Goal: Information Seeking & Learning: Learn about a topic

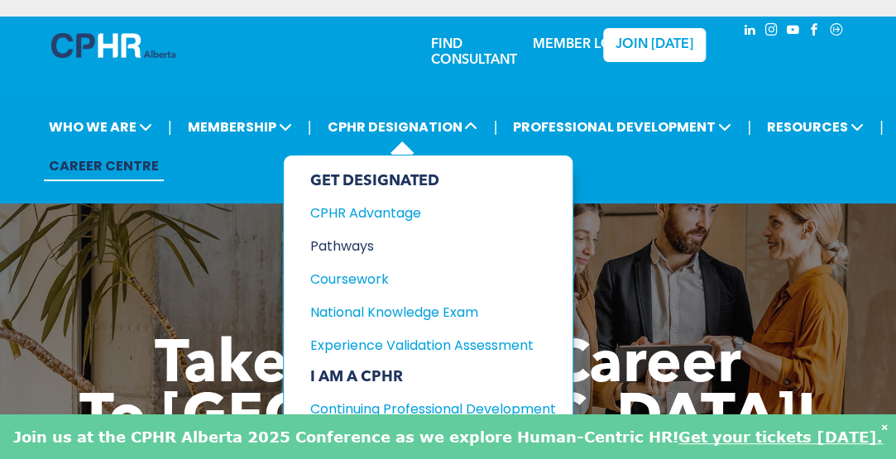
click at [351, 249] on div "Pathways" at bounding box center [420, 246] width 221 height 21
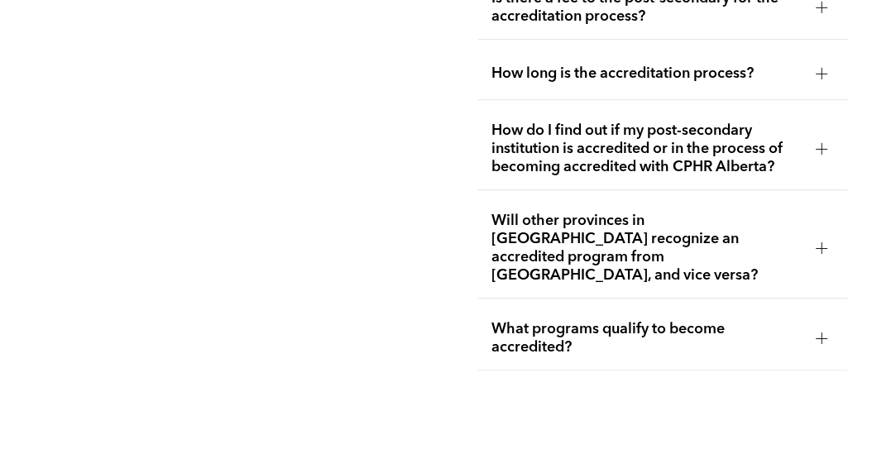
scroll to position [3858, 0]
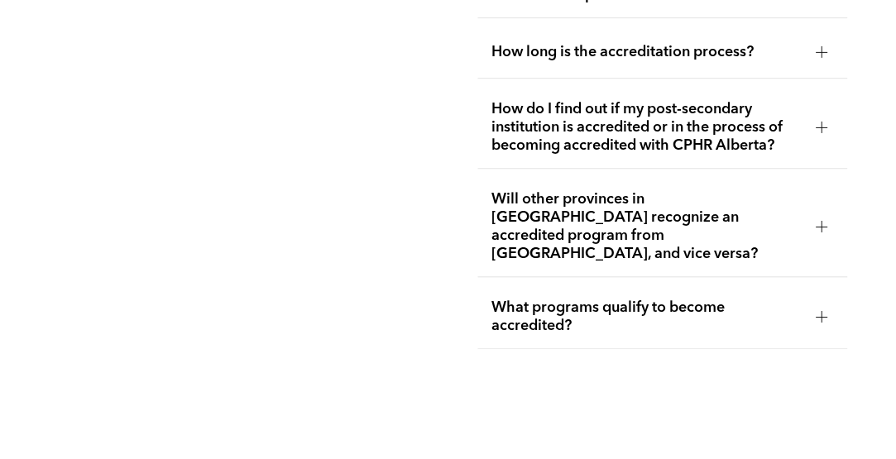
click at [748, 147] on span "How do I find out if my post-secondary institution is accredited or in the proc…" at bounding box center [646, 127] width 311 height 55
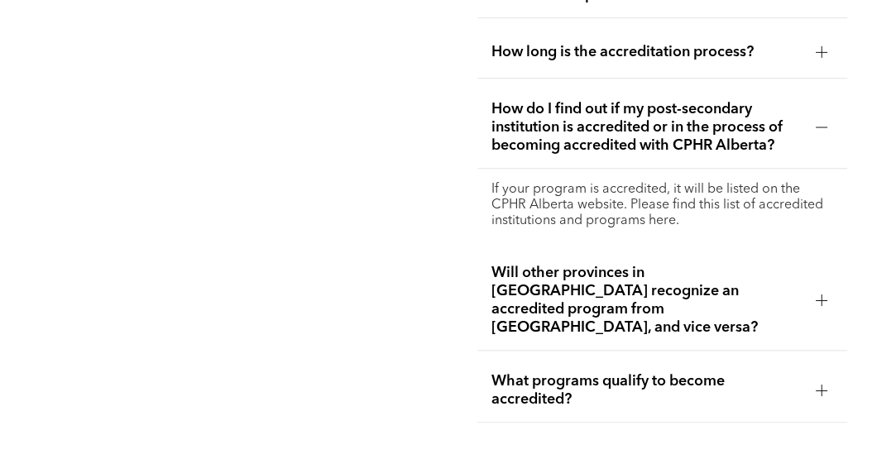
click at [711, 206] on p "If your program is accredited, it will be listed on the CPHR Alberta website. P…" at bounding box center [662, 205] width 343 height 47
click at [698, 223] on p "If your program is accredited, it will be listed on the CPHR Alberta website. P…" at bounding box center [662, 205] width 343 height 47
click at [664, 382] on span "What programs qualify to become accredited?" at bounding box center [646, 391] width 311 height 36
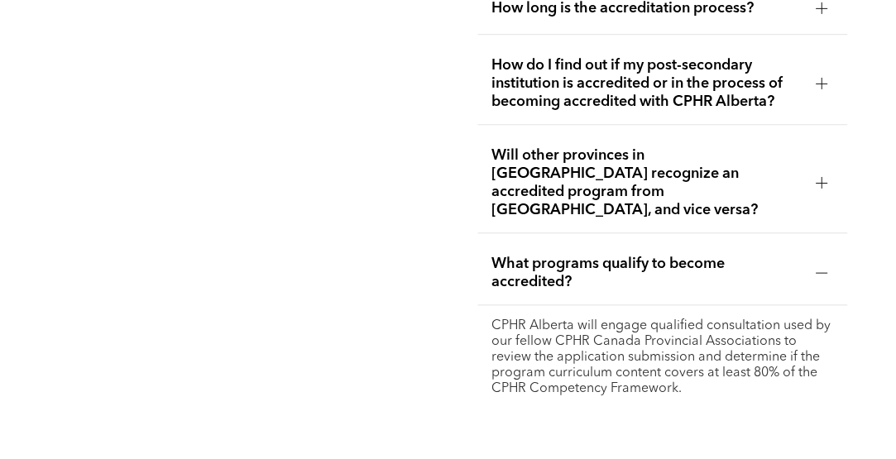
scroll to position [3846, 0]
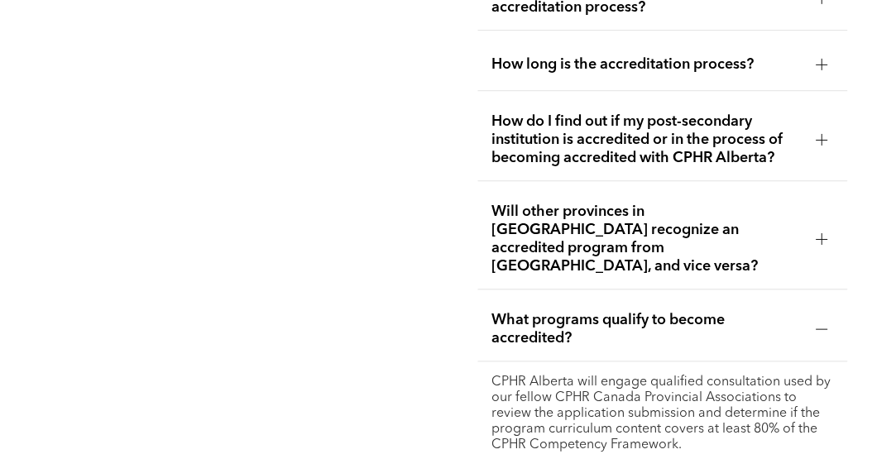
click at [716, 228] on span "Will other provinces in [GEOGRAPHIC_DATA] recognize an accredited program from …" at bounding box center [646, 239] width 311 height 73
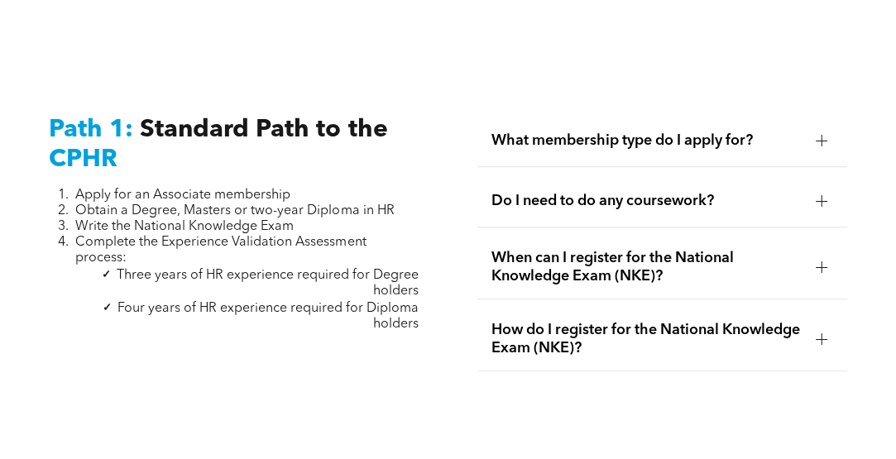
scroll to position [0, 0]
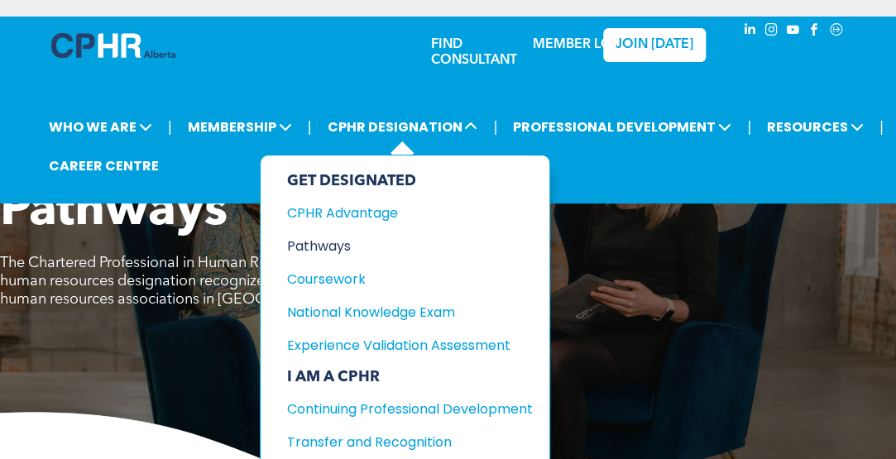
click at [329, 238] on div "Pathways" at bounding box center [397, 246] width 221 height 21
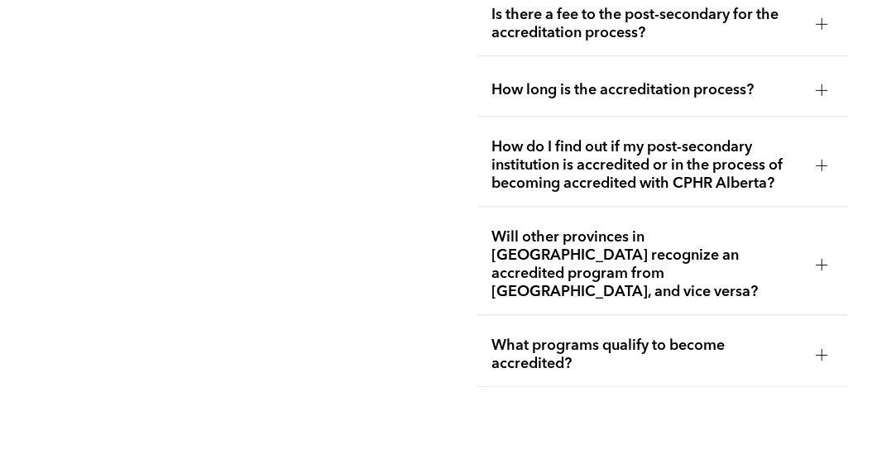
scroll to position [3831, 0]
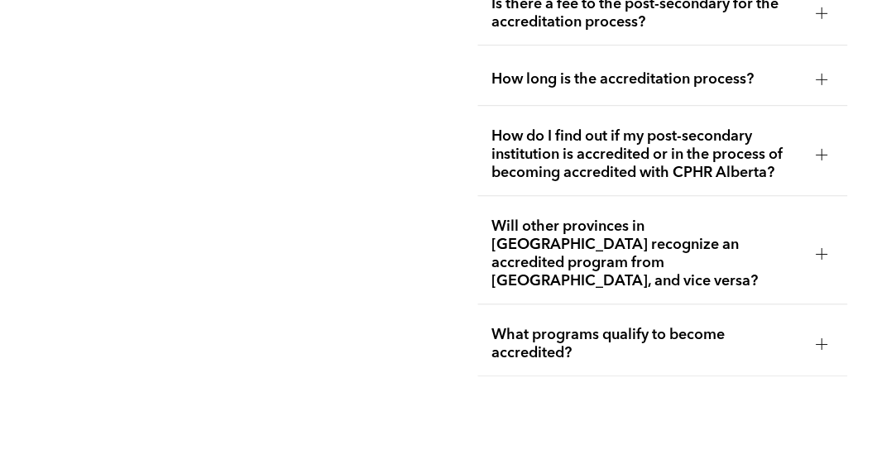
click at [775, 165] on span "How do I find out if my post-secondary institution is accredited or in the proc…" at bounding box center [646, 154] width 311 height 55
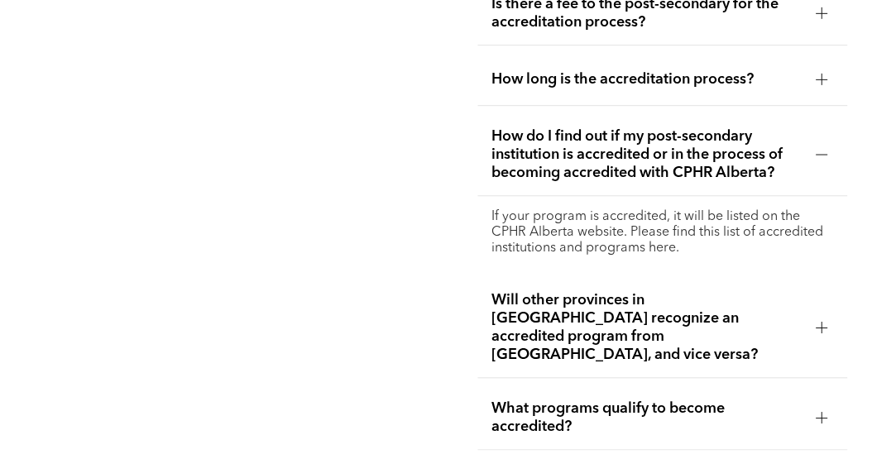
click at [660, 257] on p "If your program is accredited, it will be listed on the CPHR Alberta website. P…" at bounding box center [662, 232] width 343 height 47
click at [662, 257] on p "If your program is accredited, it will be listed on the CPHR Alberta website. P…" at bounding box center [662, 232] width 343 height 47
click at [635, 250] on p "If your program is accredited, it will be listed on the CPHR Alberta website. P…" at bounding box center [662, 232] width 343 height 47
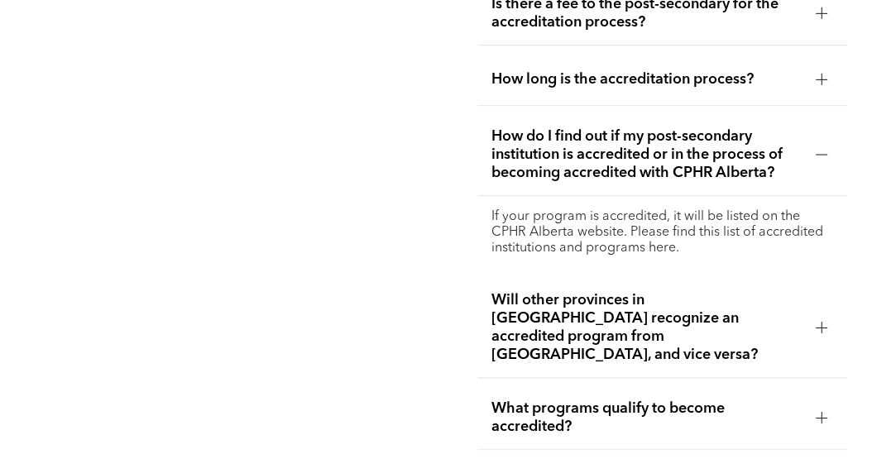
click at [633, 257] on p "If your program is accredited, it will be listed on the CPHR Alberta website. P…" at bounding box center [662, 232] width 343 height 47
click at [658, 257] on p "If your program is accredited, it will be listed on the CPHR Alberta website. P…" at bounding box center [662, 232] width 343 height 47
click at [725, 248] on p "If your program is accredited, it will be listed on the CPHR Alberta website. P…" at bounding box center [662, 232] width 343 height 47
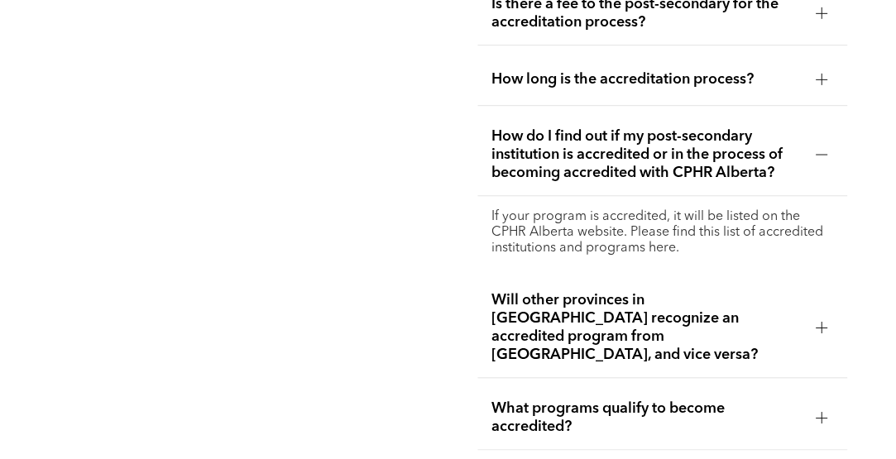
click at [641, 234] on p "If your program is accredited, it will be listed on the CPHR Alberta website. P…" at bounding box center [662, 232] width 343 height 47
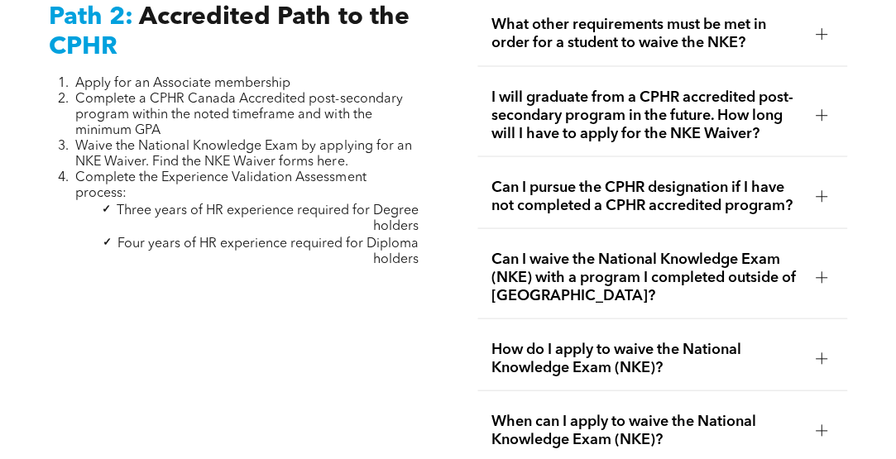
scroll to position [2590, 0]
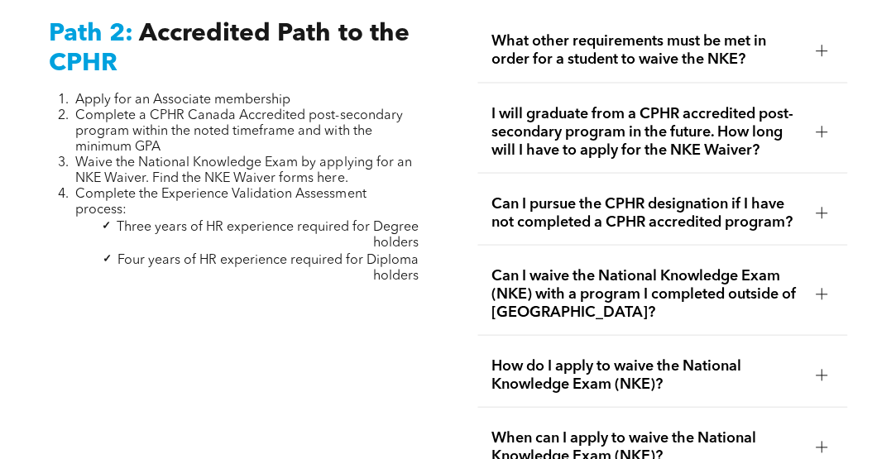
click at [99, 47] on span "Path 2:" at bounding box center [91, 34] width 84 height 25
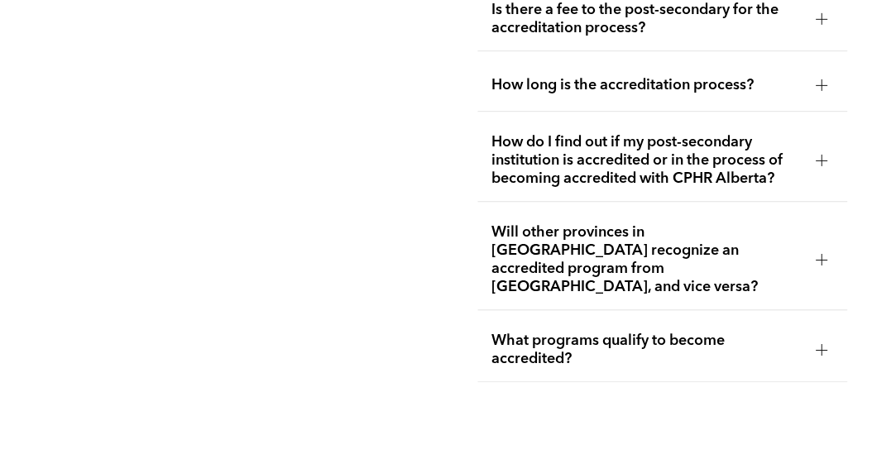
scroll to position [3837, 0]
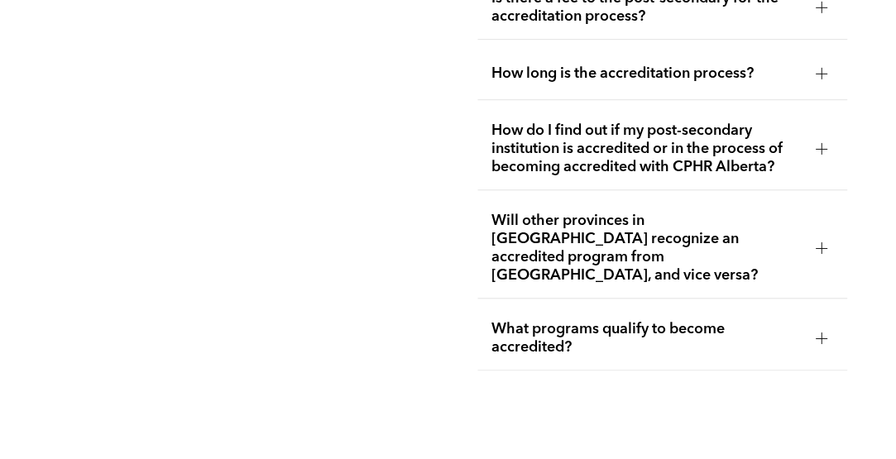
click at [638, 158] on span "How do I find out if my post-secondary institution is accredited or in the proc…" at bounding box center [646, 149] width 311 height 55
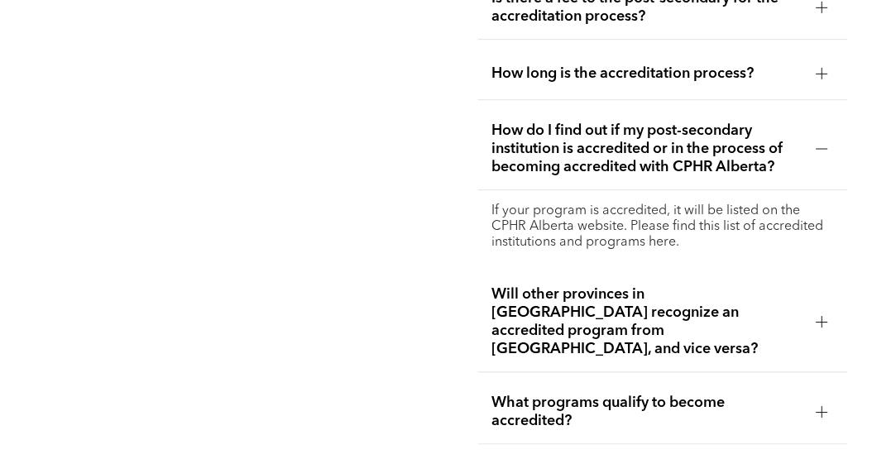
click at [652, 248] on p "If your program is accredited, it will be listed on the CPHR Alberta website. P…" at bounding box center [662, 227] width 343 height 47
click at [658, 251] on p "If your program is accredited, it will be listed on the CPHR Alberta website. P…" at bounding box center [662, 227] width 343 height 47
